Goal: Find specific page/section: Find specific page/section

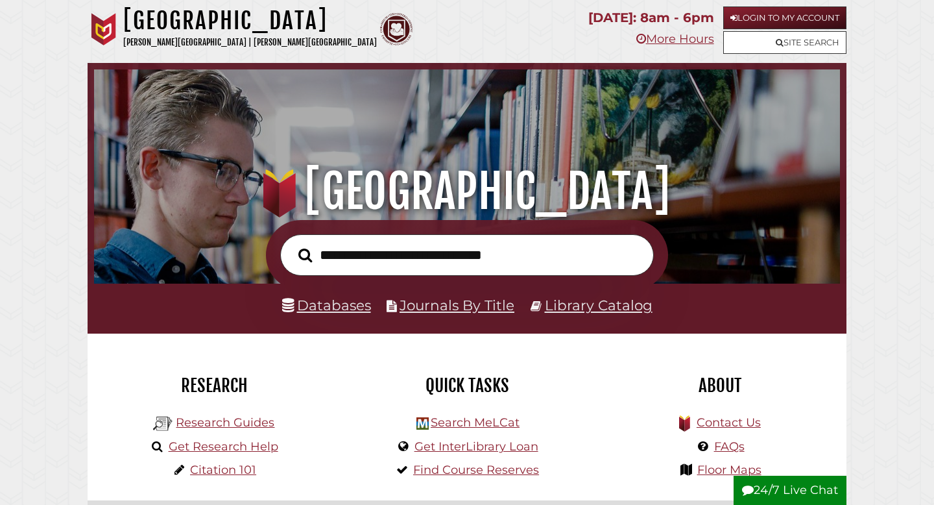
scroll to position [247, 740]
click at [337, 306] on link "Databases" at bounding box center [326, 304] width 89 height 17
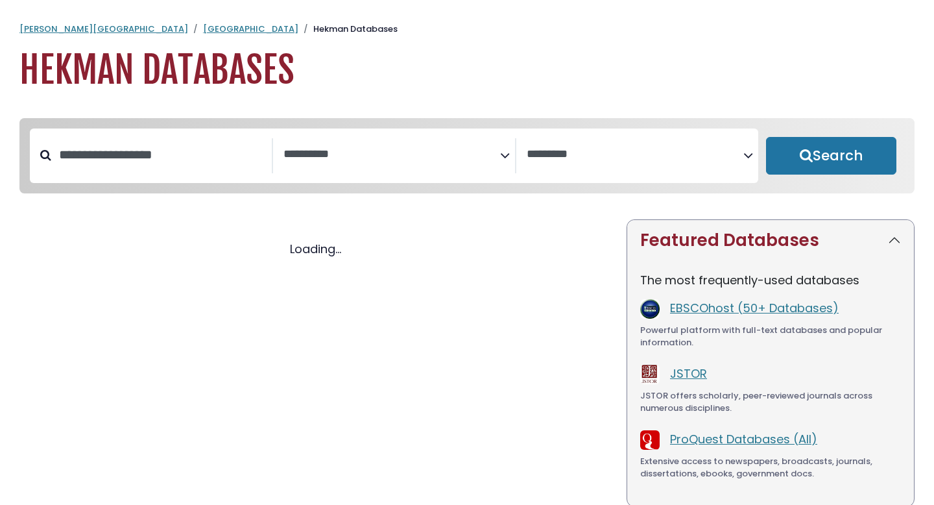
select select "Database Subject Filter"
select select "Database Vendors Filter"
select select "Database Subject Filter"
select select "Database Vendors Filter"
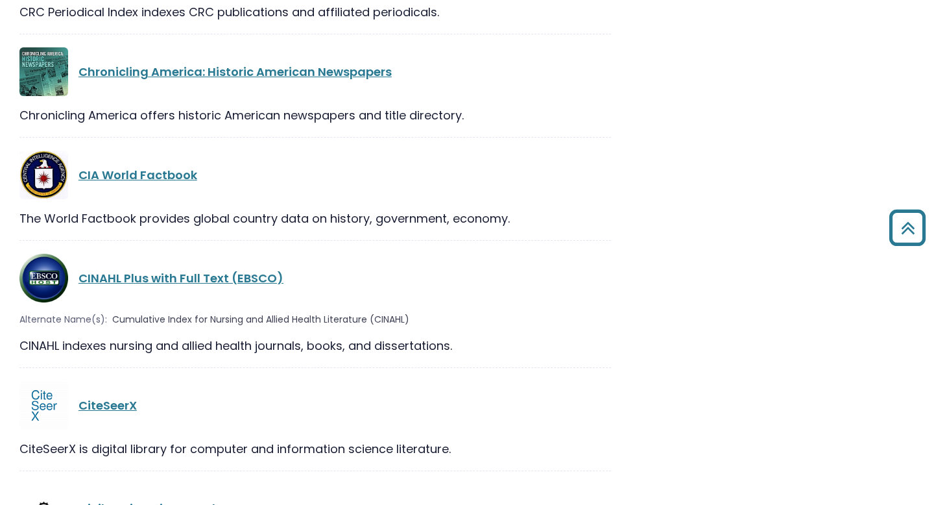
scroll to position [6119, 0]
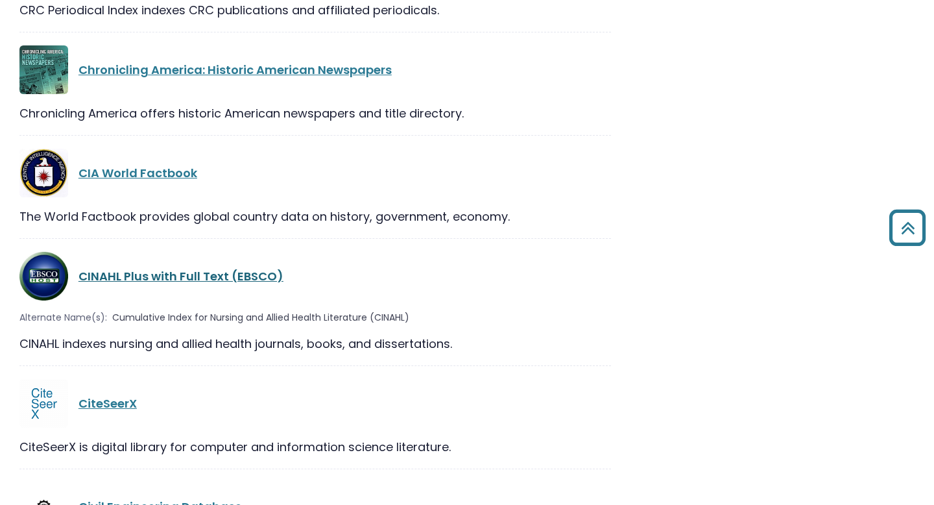
click at [246, 268] on link "CINAHL Plus with Full Text (EBSCO)" at bounding box center [180, 276] width 205 height 16
click at [259, 268] on link "CINAHL Plus with Full Text (EBSCO)" at bounding box center [180, 276] width 205 height 16
